Goal: Find specific page/section: Find specific page/section

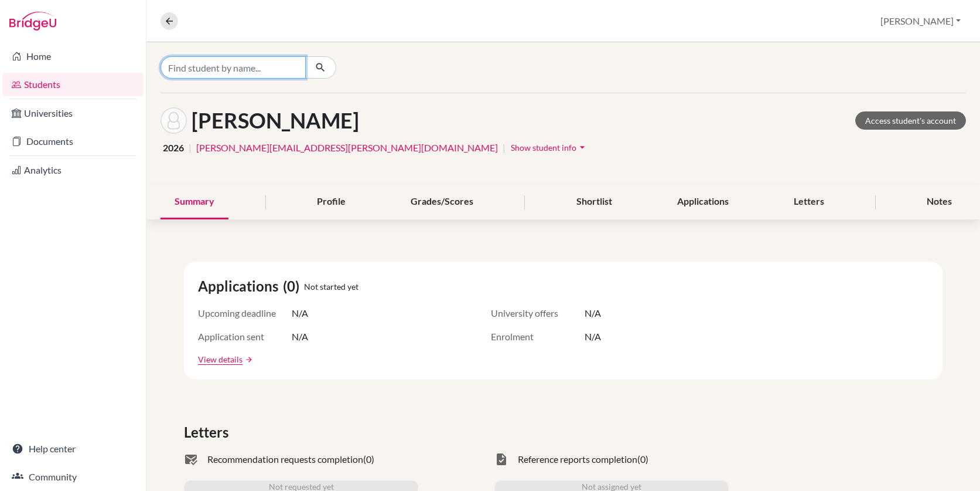
click at [192, 66] on input "Find student by name..." at bounding box center [233, 67] width 145 height 22
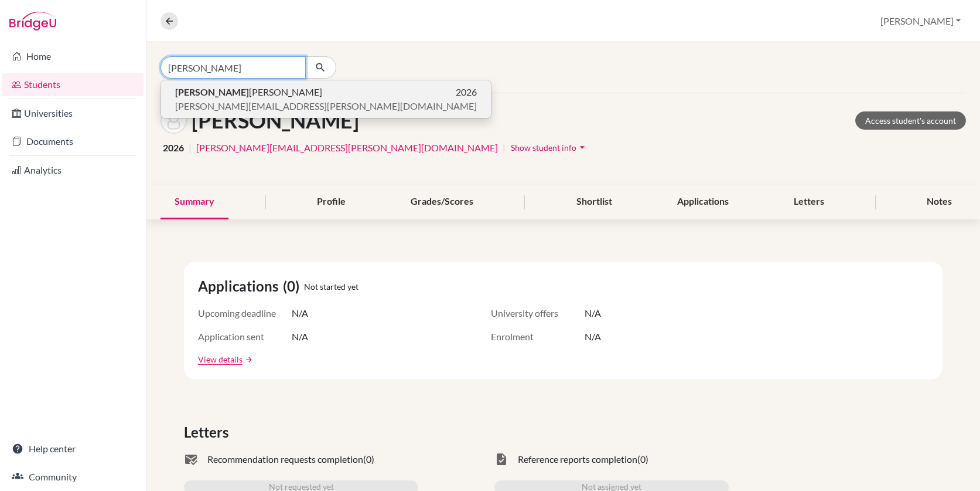
type input "aaron"
click at [206, 92] on span "Aaron Dean" at bounding box center [248, 92] width 147 height 14
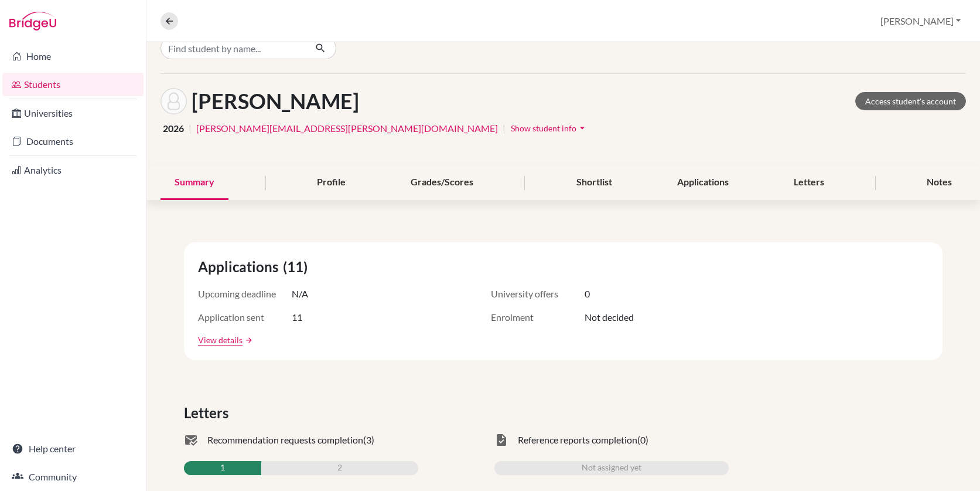
scroll to position [24, 0]
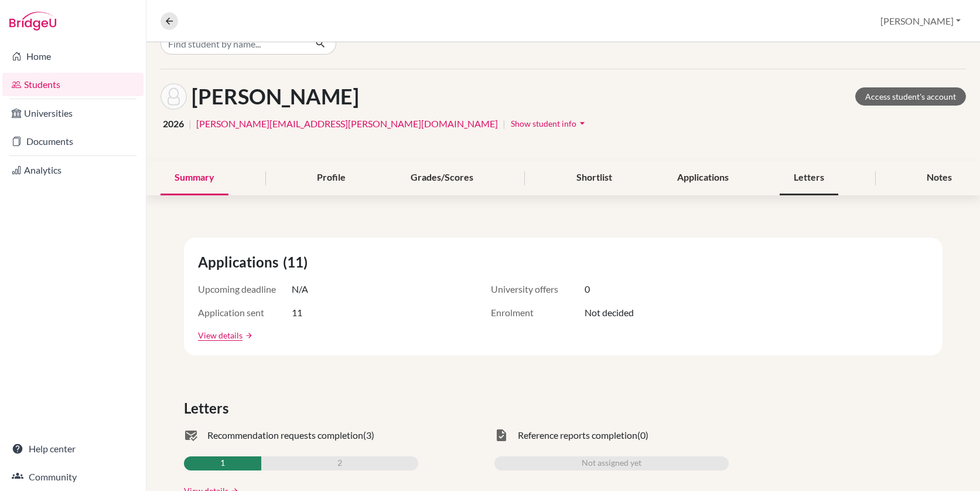
click at [799, 180] on div "Letters" at bounding box center [809, 178] width 59 height 35
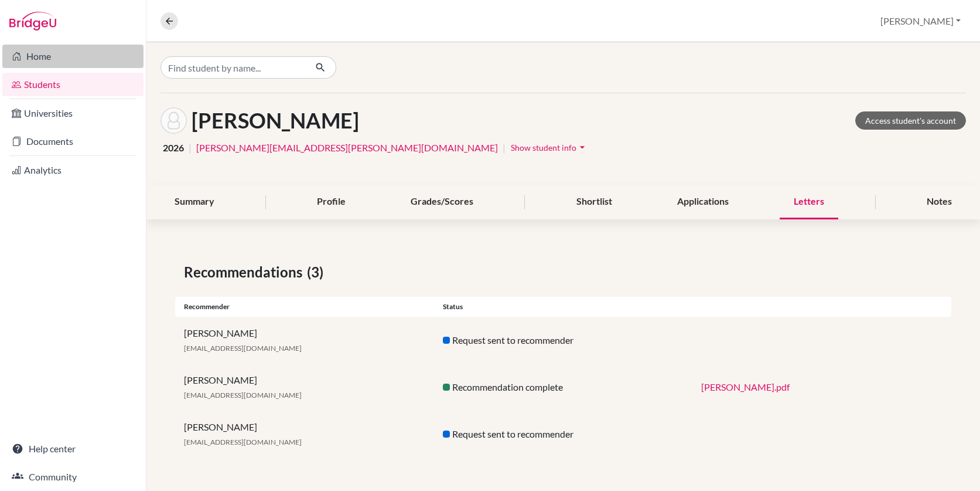
click at [80, 62] on link "Home" at bounding box center [72, 56] width 141 height 23
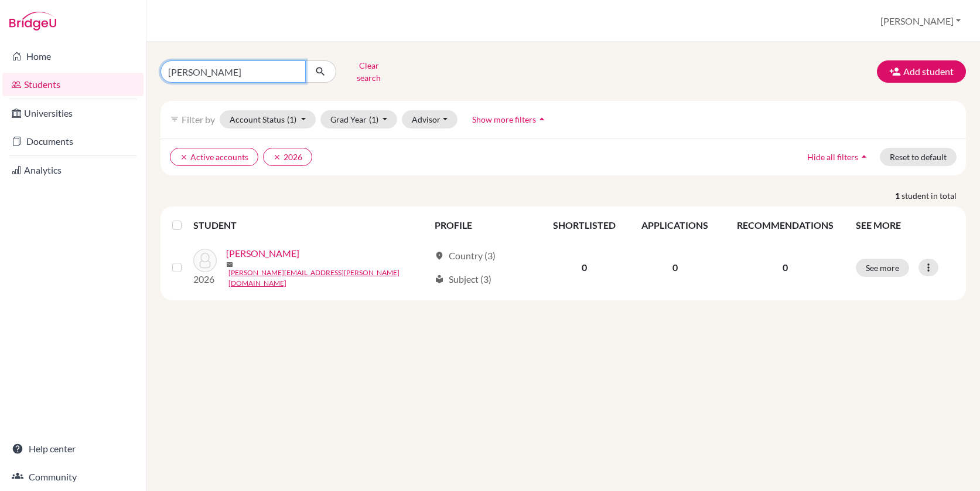
click at [211, 70] on input "moore" at bounding box center [233, 71] width 145 height 22
type input "m"
type input "aaron"
click button "submit" at bounding box center [320, 71] width 31 height 22
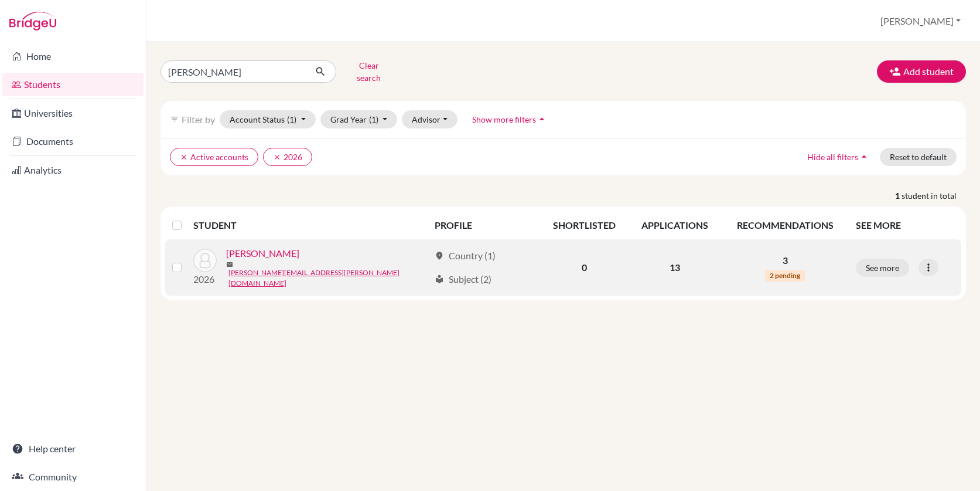
click at [261, 248] on link "[PERSON_NAME]" at bounding box center [262, 253] width 73 height 14
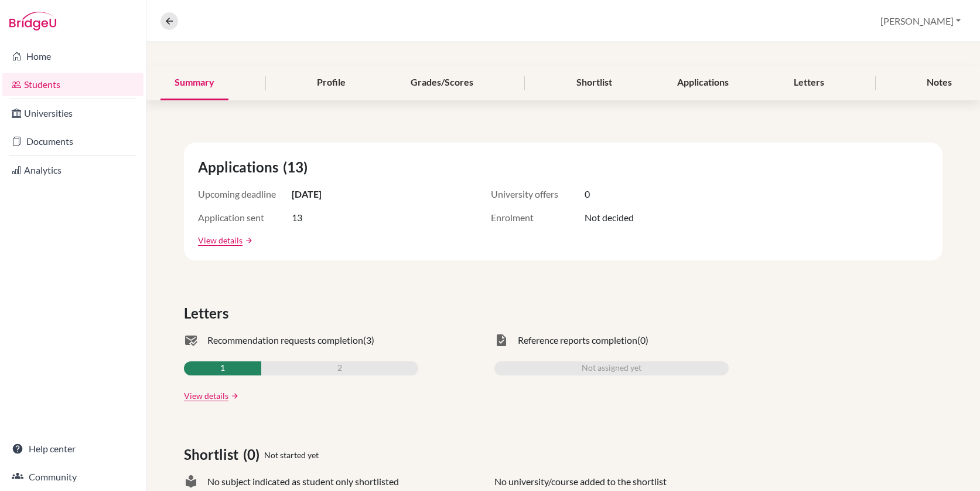
scroll to position [120, 0]
